Goal: Check status: Check status

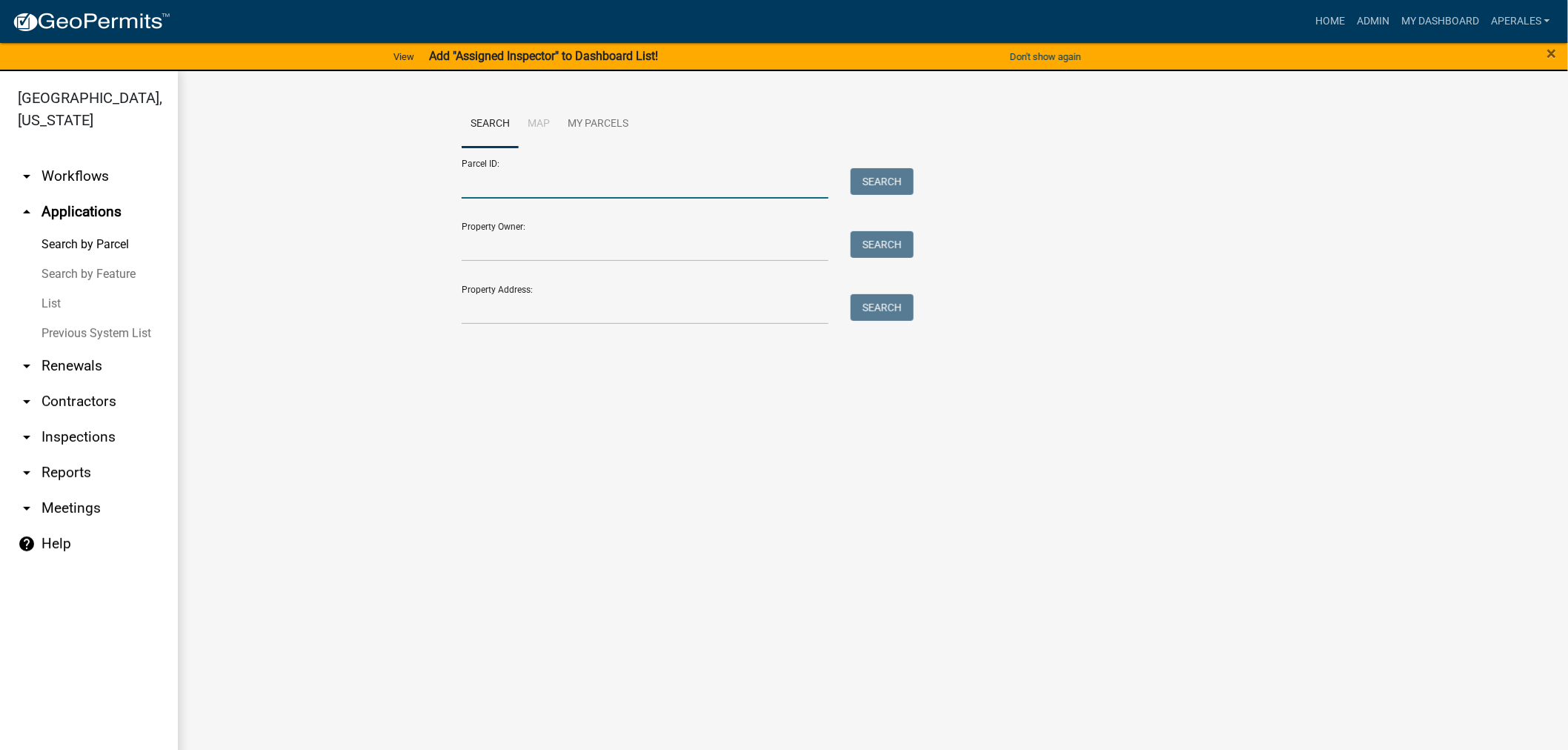
click at [482, 184] on input "Parcel ID:" at bounding box center [645, 184] width 366 height 30
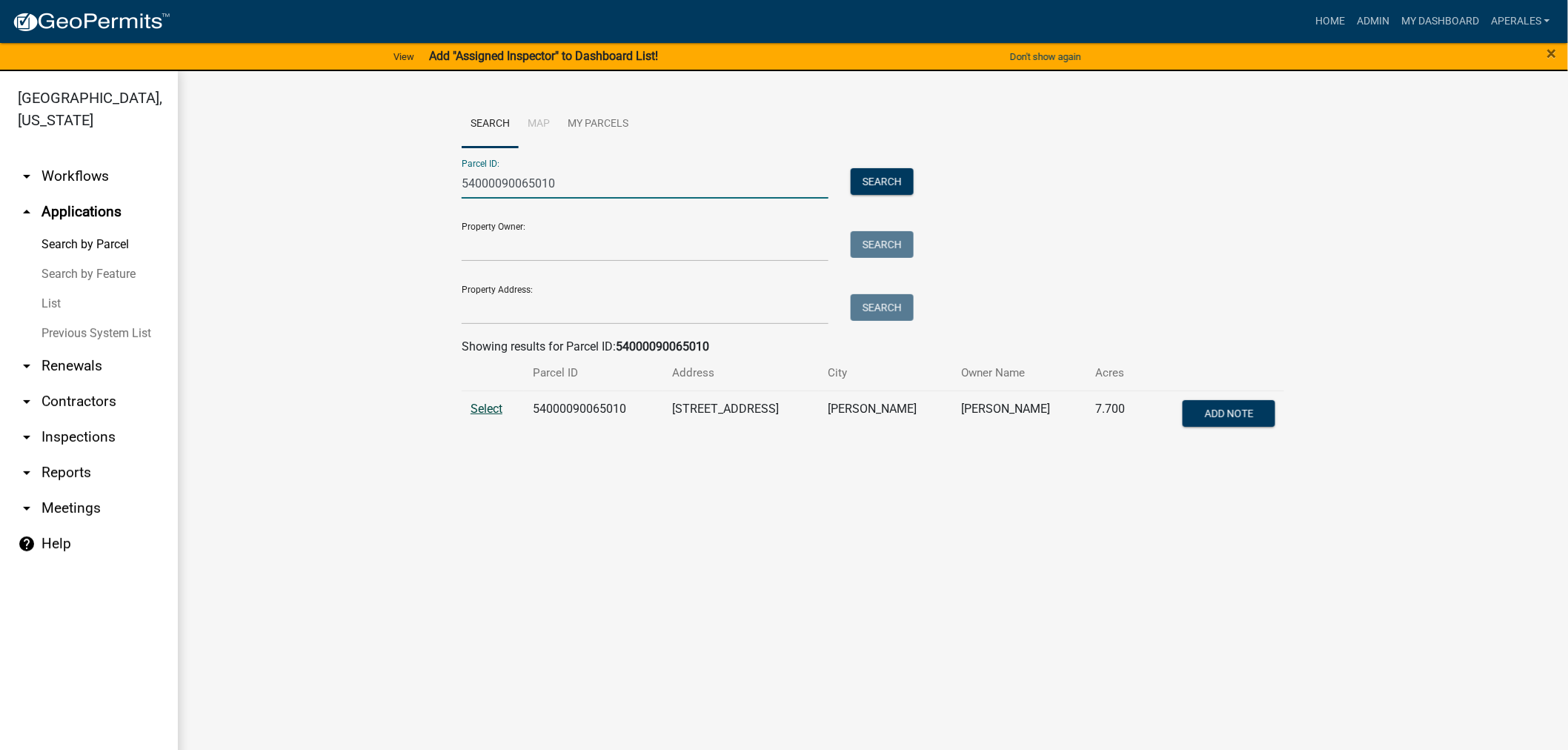
type input "54000090065010"
click at [490, 402] on span "Select" at bounding box center [487, 409] width 32 height 14
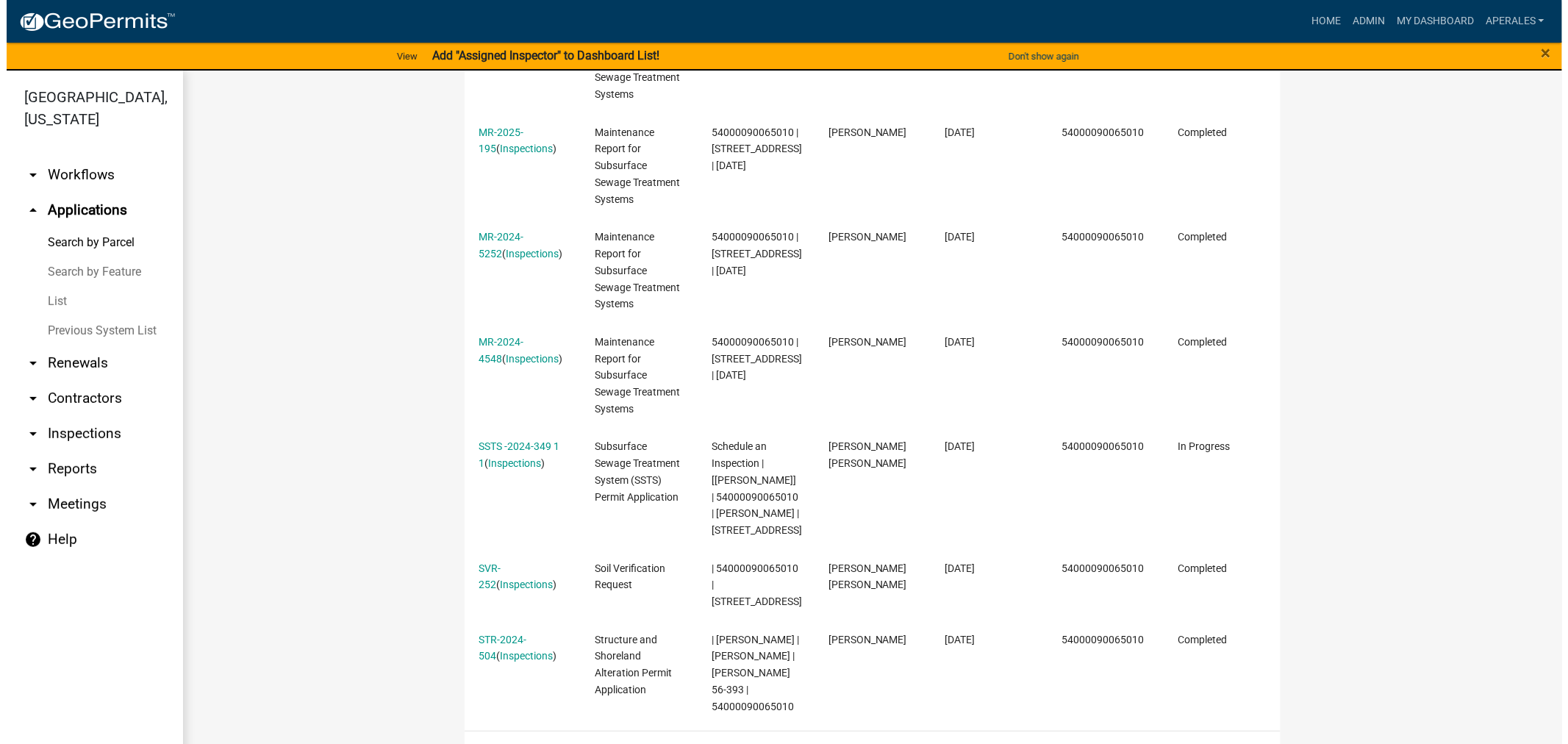
scroll to position [653, 0]
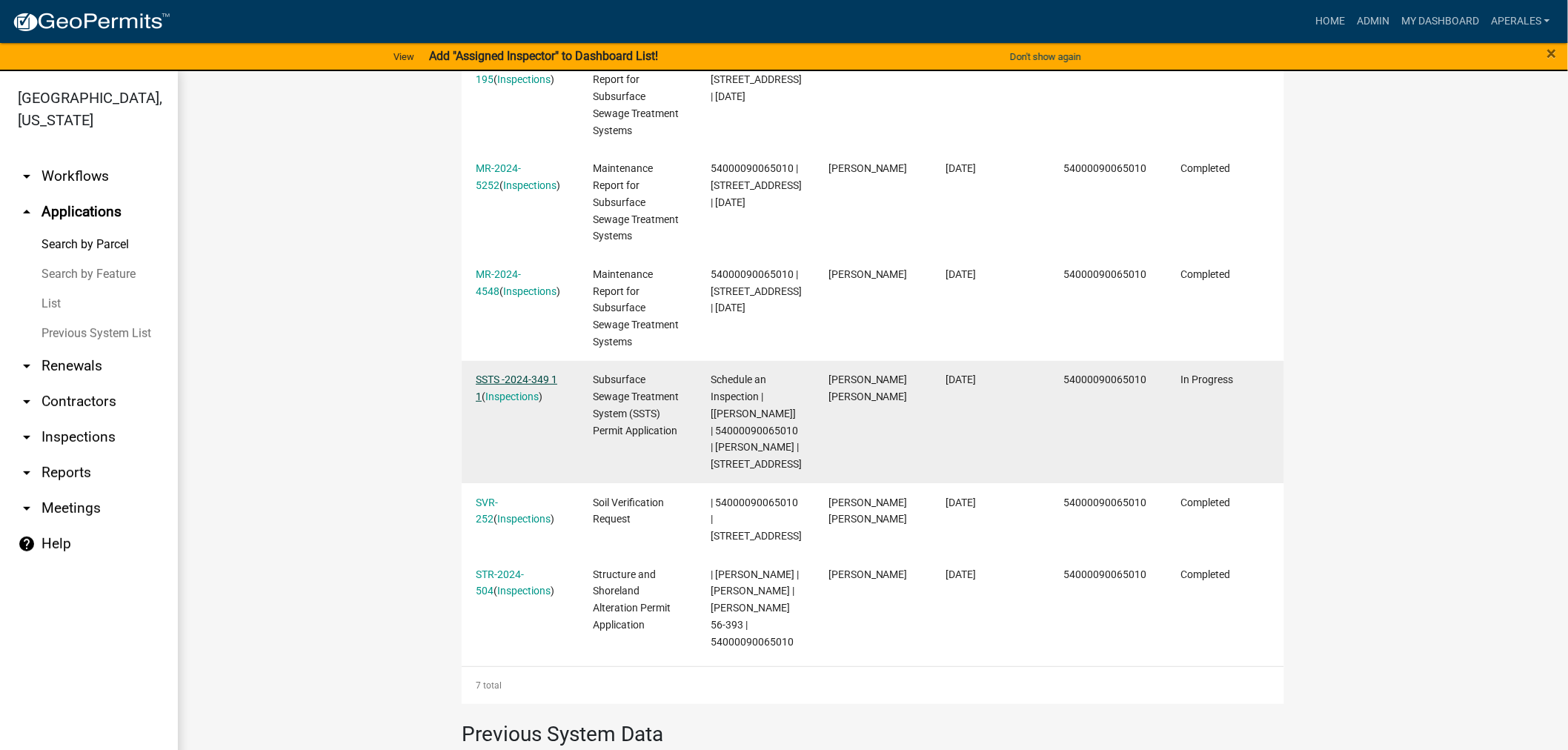
click at [507, 380] on link "SSTS -2024-349 1 1" at bounding box center [516, 388] width 82 height 29
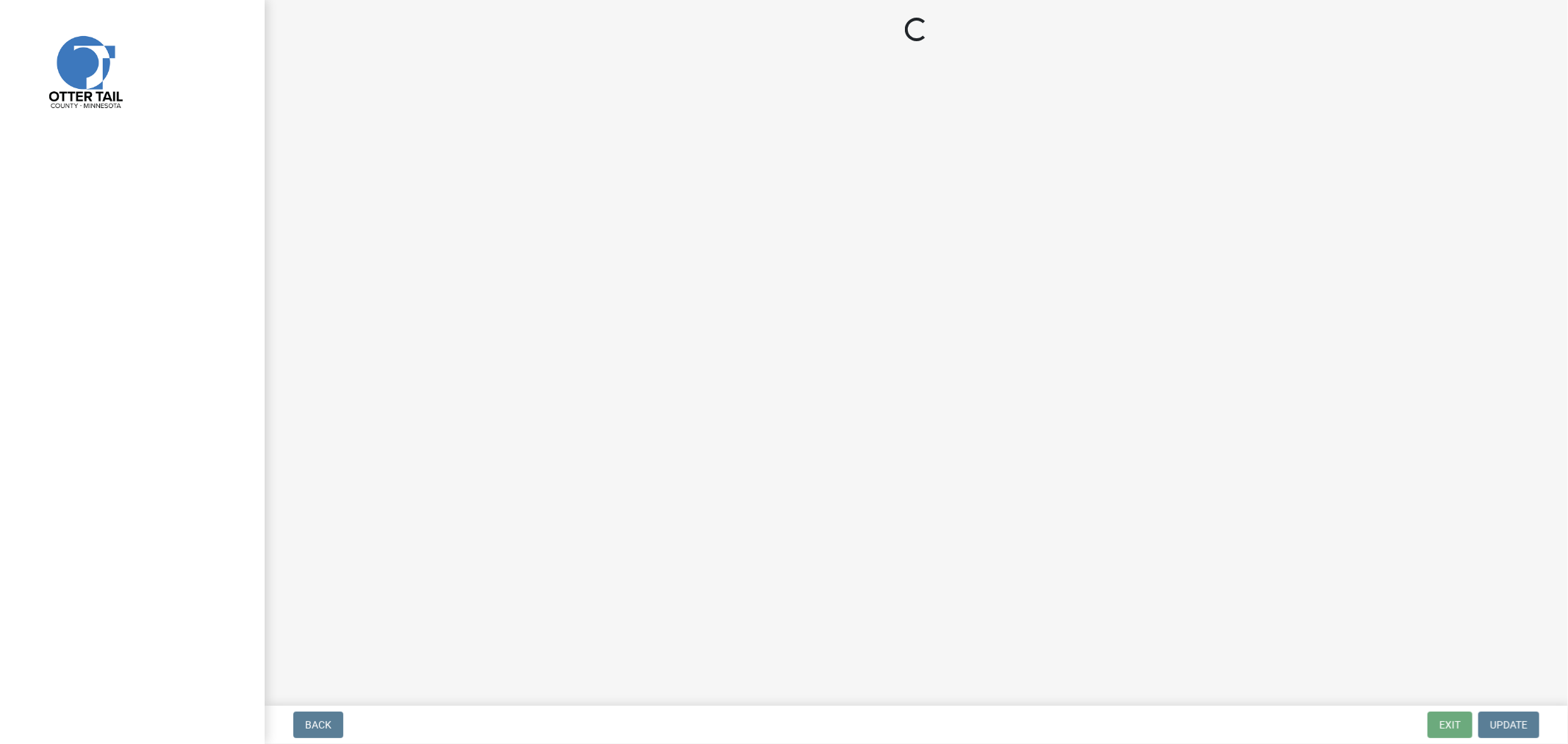
select select "710d5f49-2663-4e73-9718-d0c4e189f5ed"
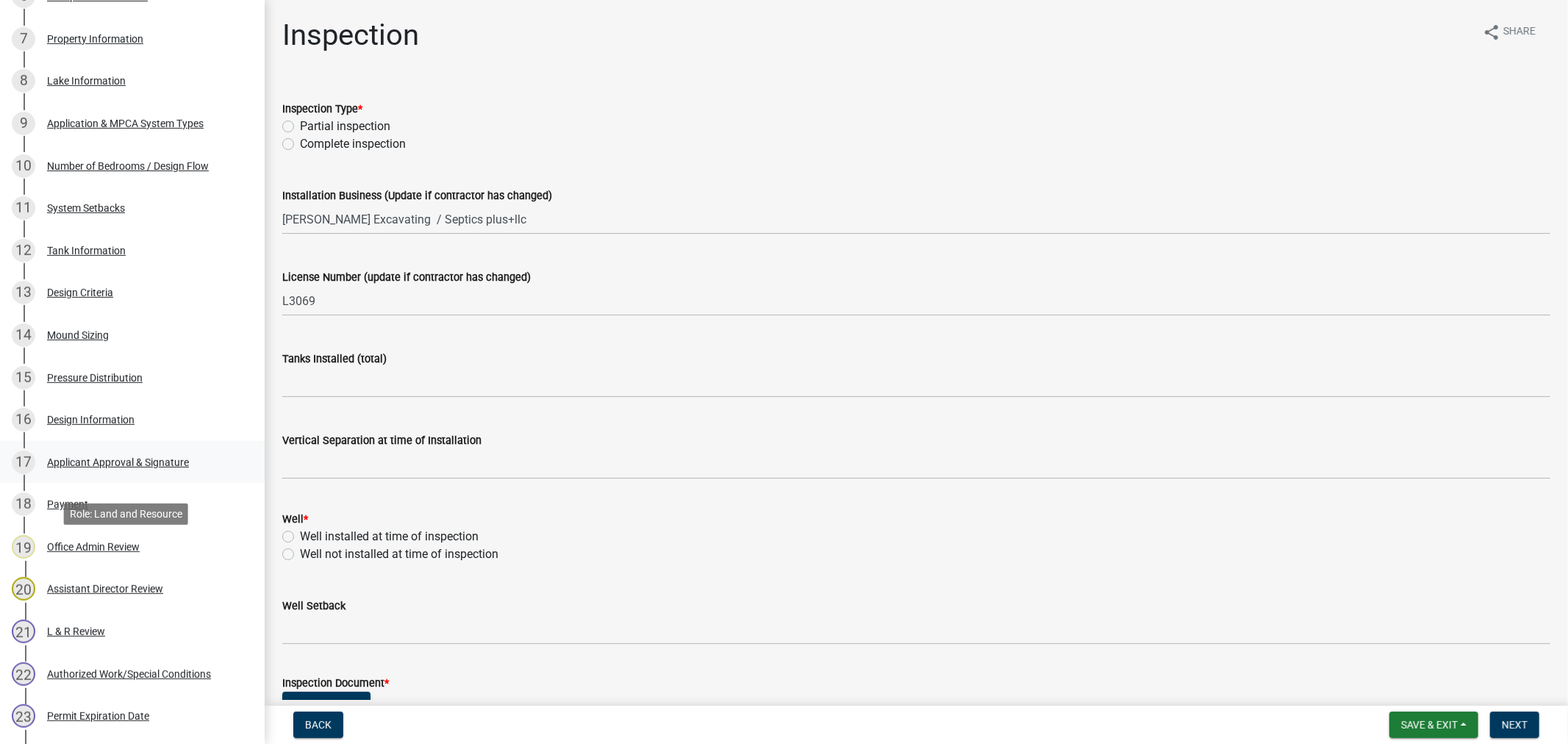
scroll to position [883, 0]
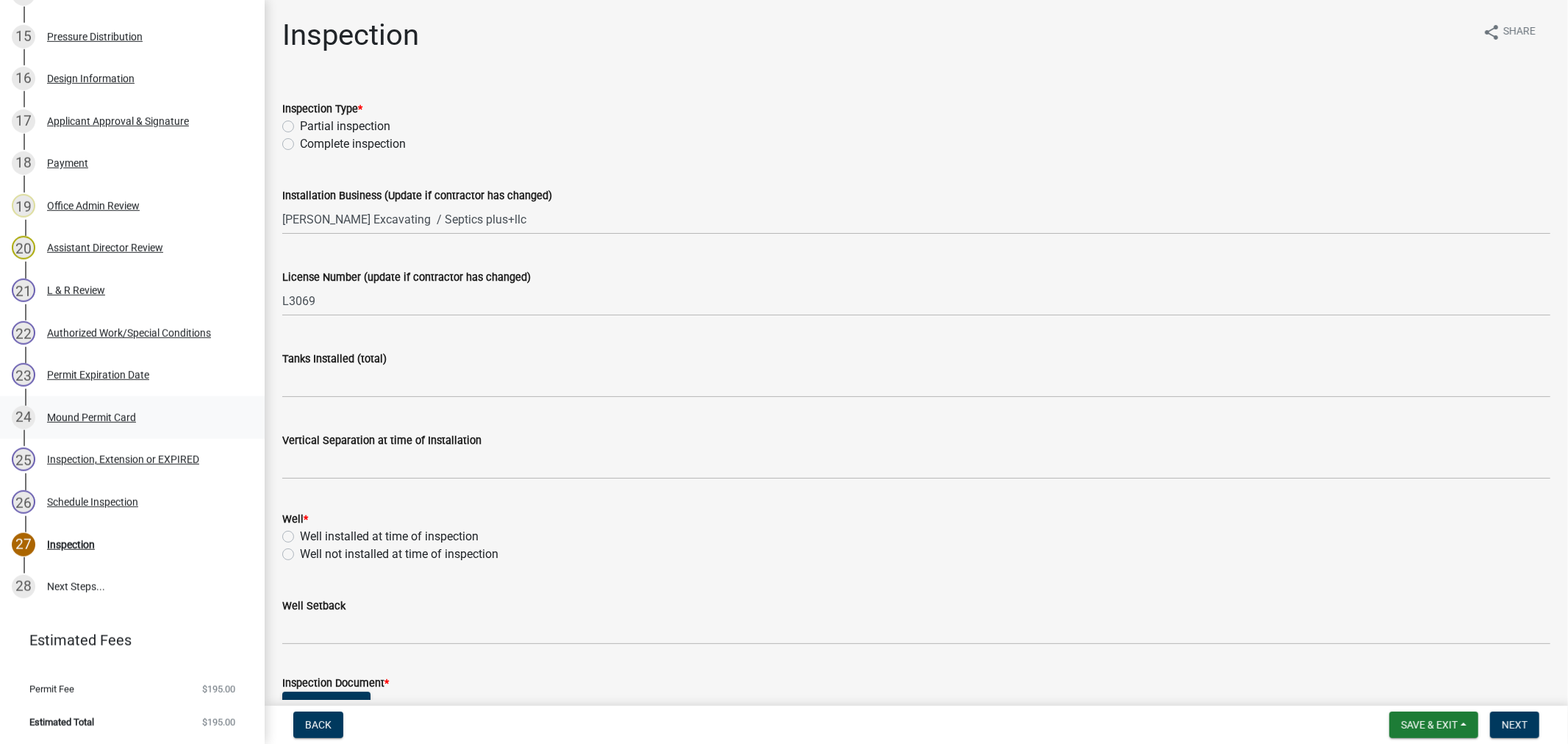
click at [104, 419] on div "Mound Permit Card" at bounding box center [91, 418] width 89 height 11
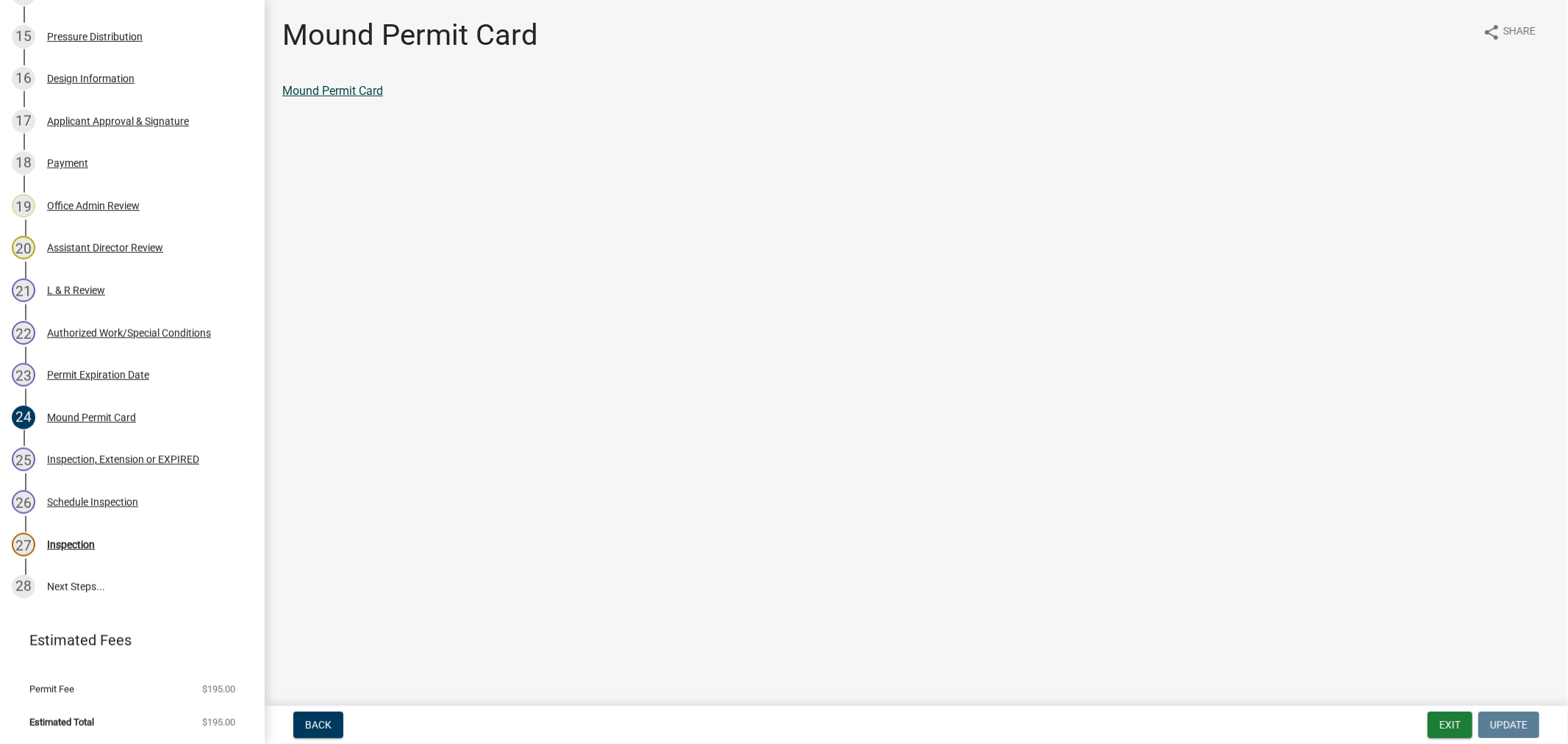
click at [357, 91] on link "Mound Permit Card" at bounding box center [332, 91] width 101 height 14
click at [93, 82] on div "Design Information" at bounding box center [91, 79] width 88 height 11
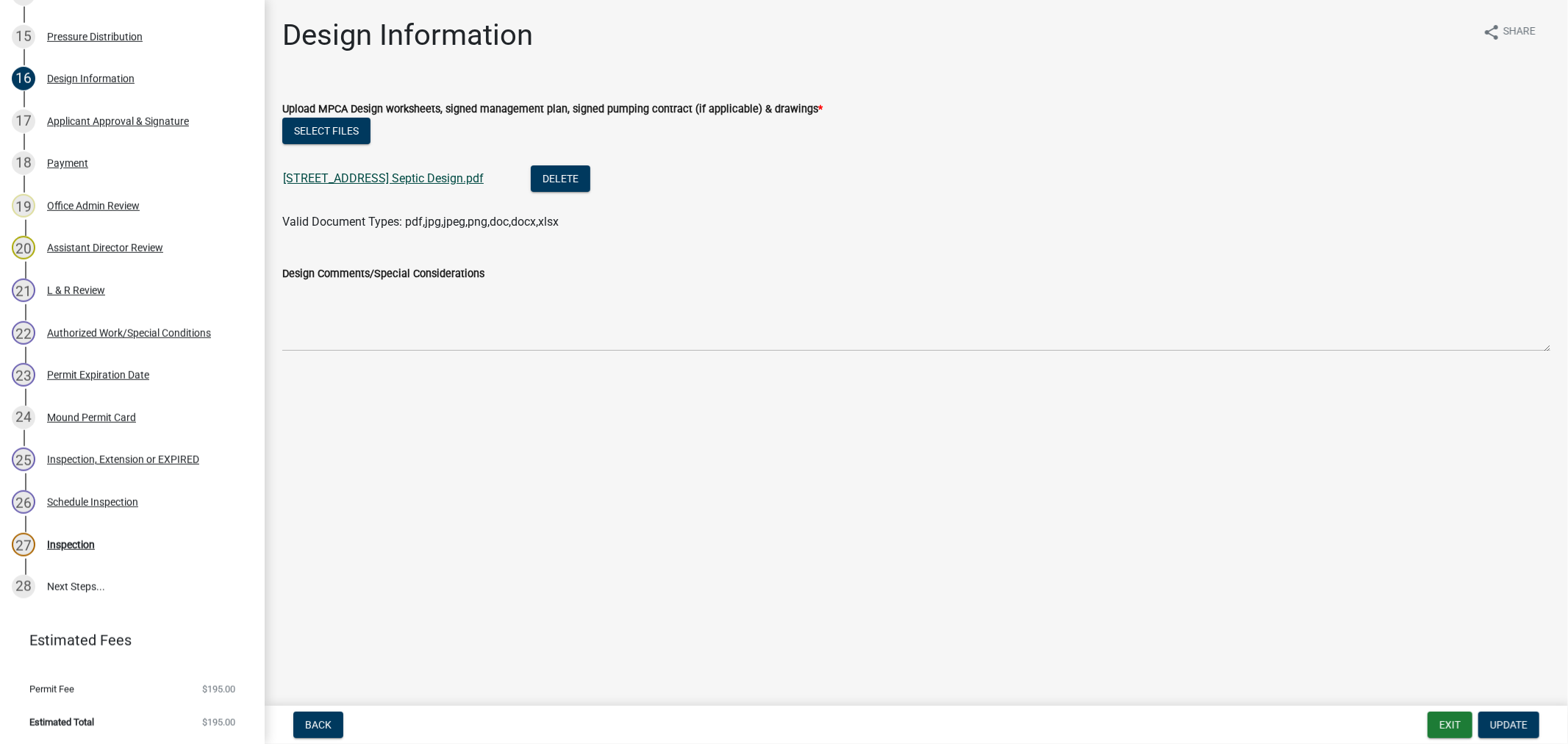
click at [357, 181] on link "[STREET_ADDRESS] Septic Design.pdf" at bounding box center [383, 178] width 200 height 14
